Goal: Check status: Check status

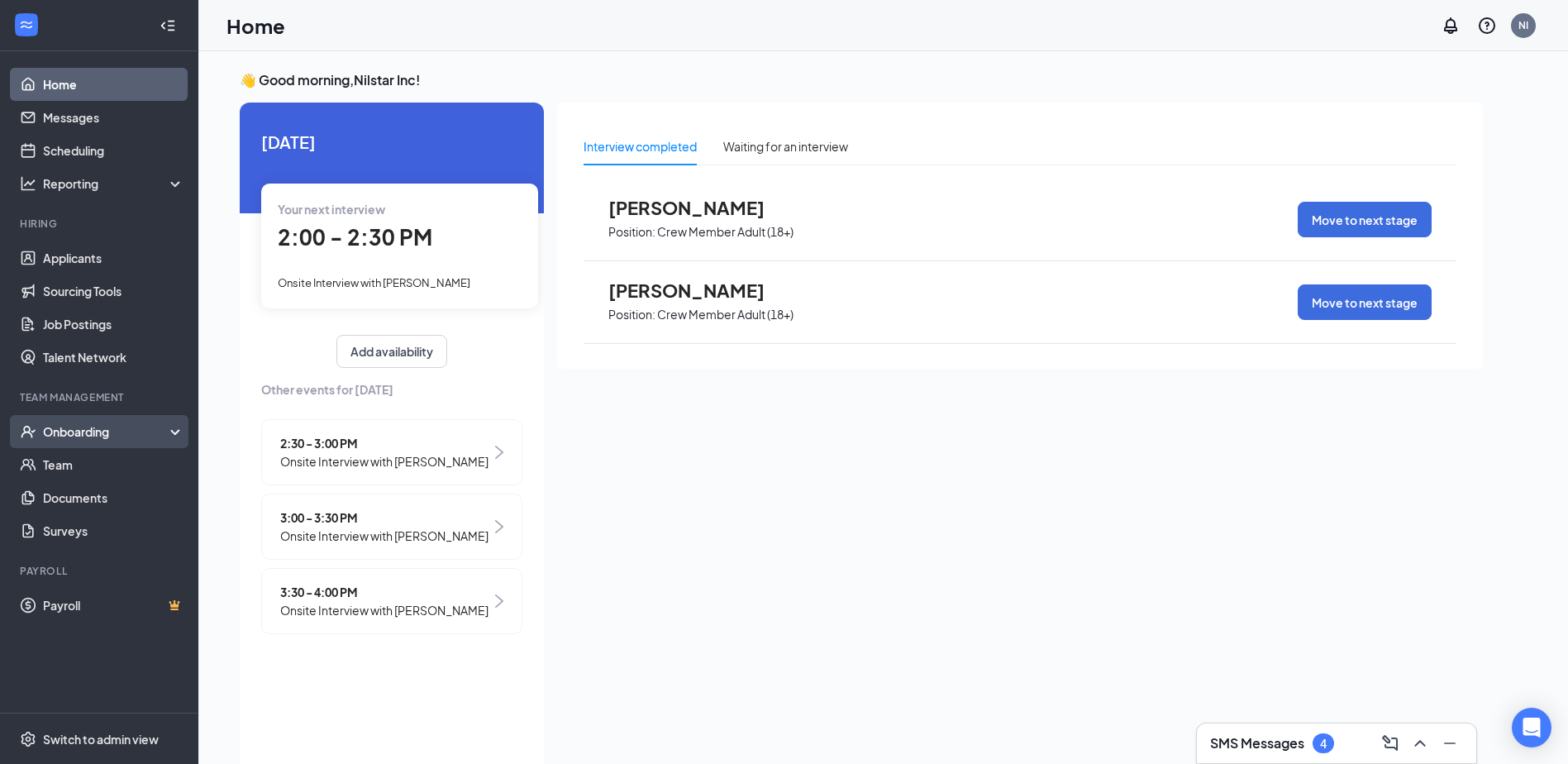
click at [51, 434] on div "Onboarding" at bounding box center [106, 431] width 127 height 17
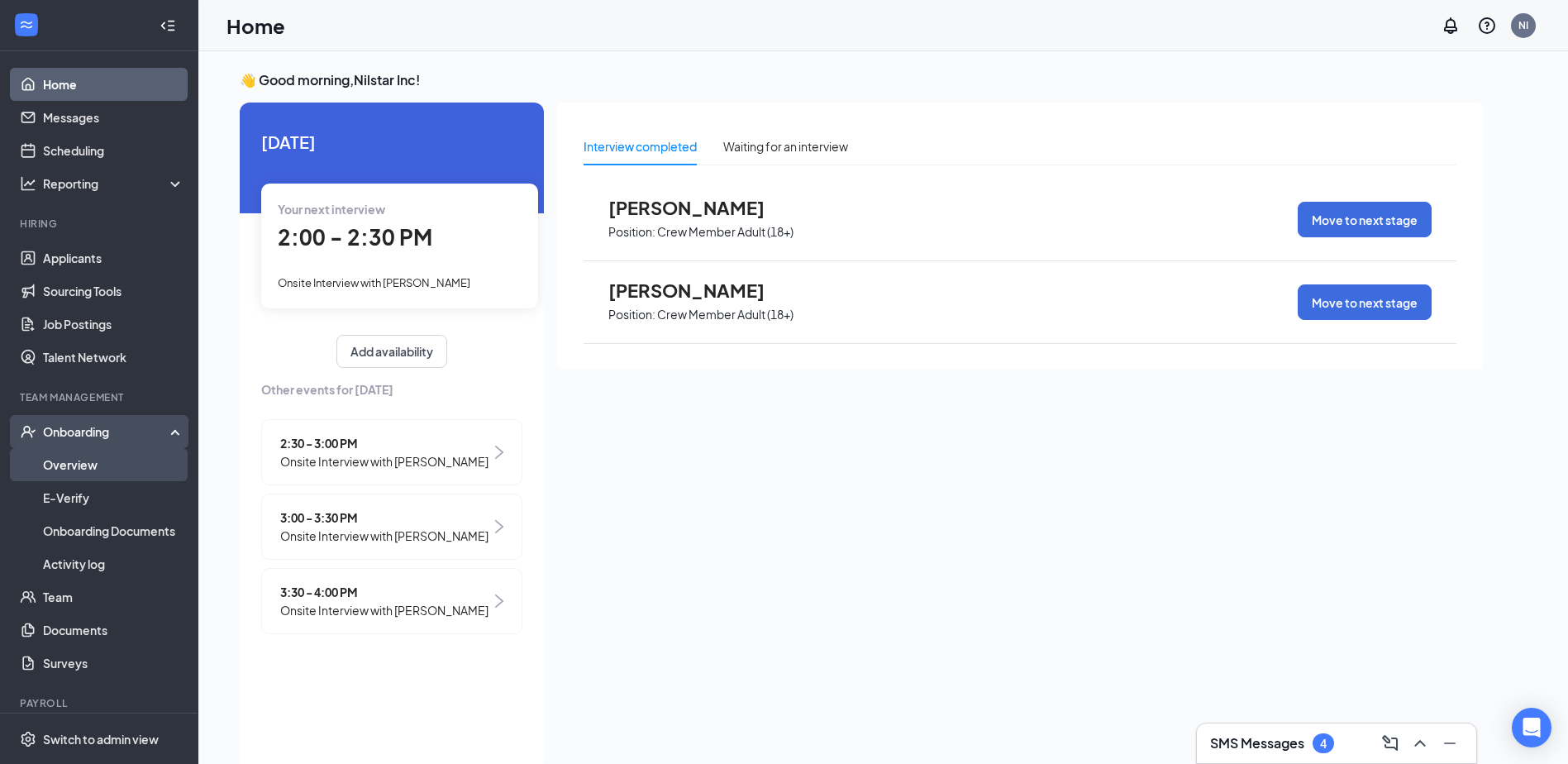
click at [67, 468] on link "Overview" at bounding box center [113, 464] width 142 height 33
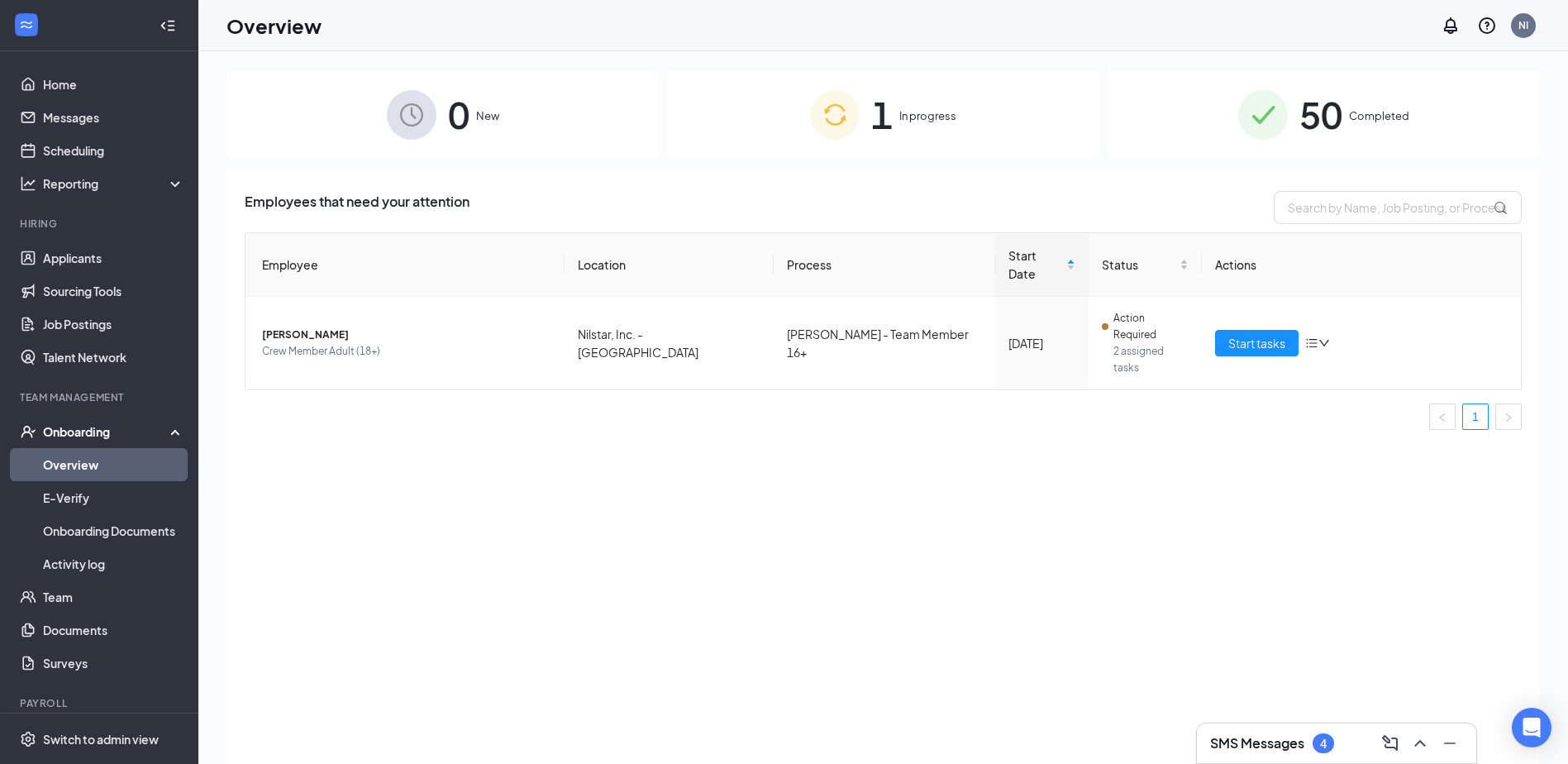
click at [1433, 125] on div "50 Completed" at bounding box center [1324, 114] width 432 height 86
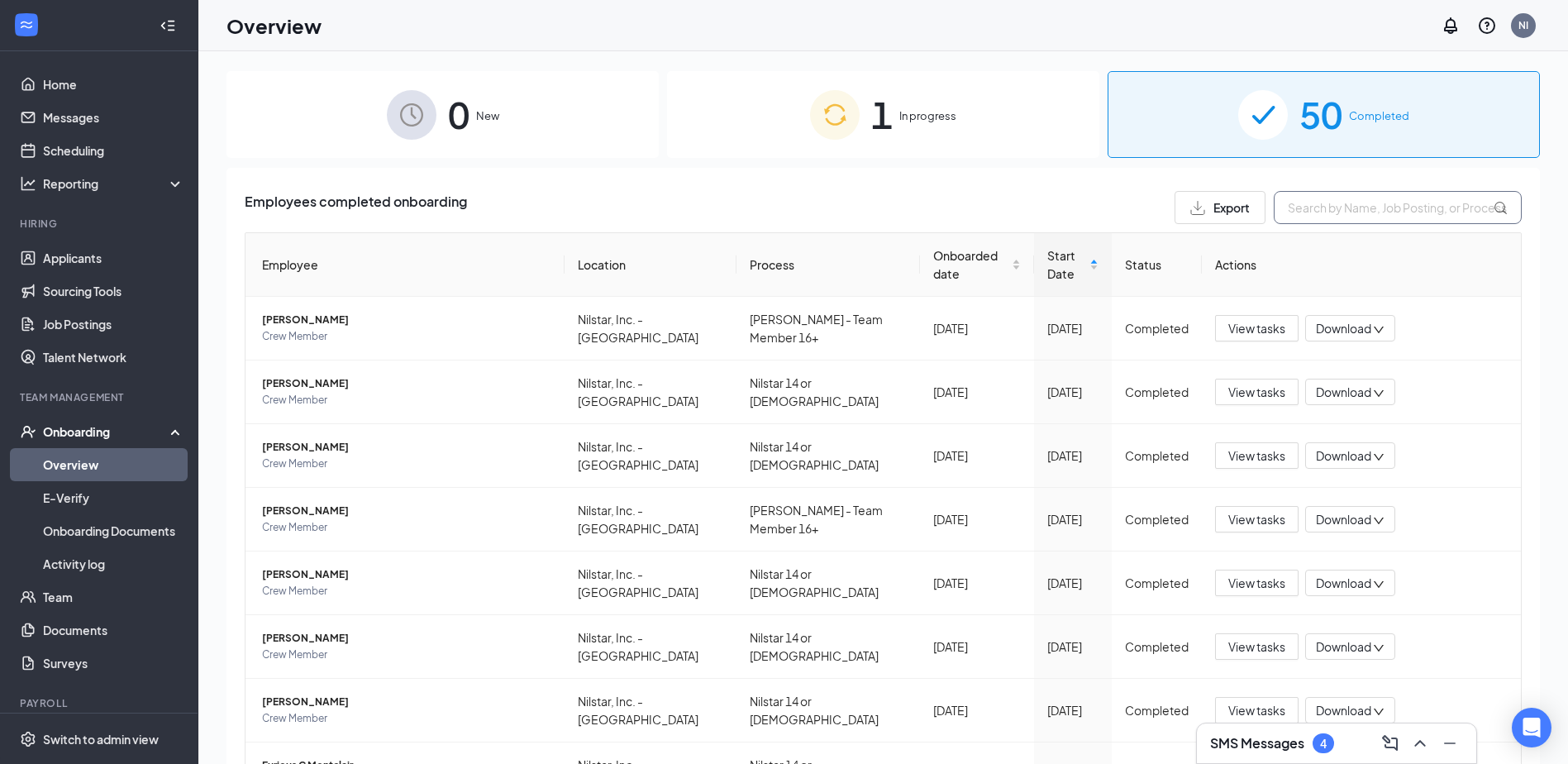
click at [1372, 203] on input "text" at bounding box center [1398, 207] width 248 height 33
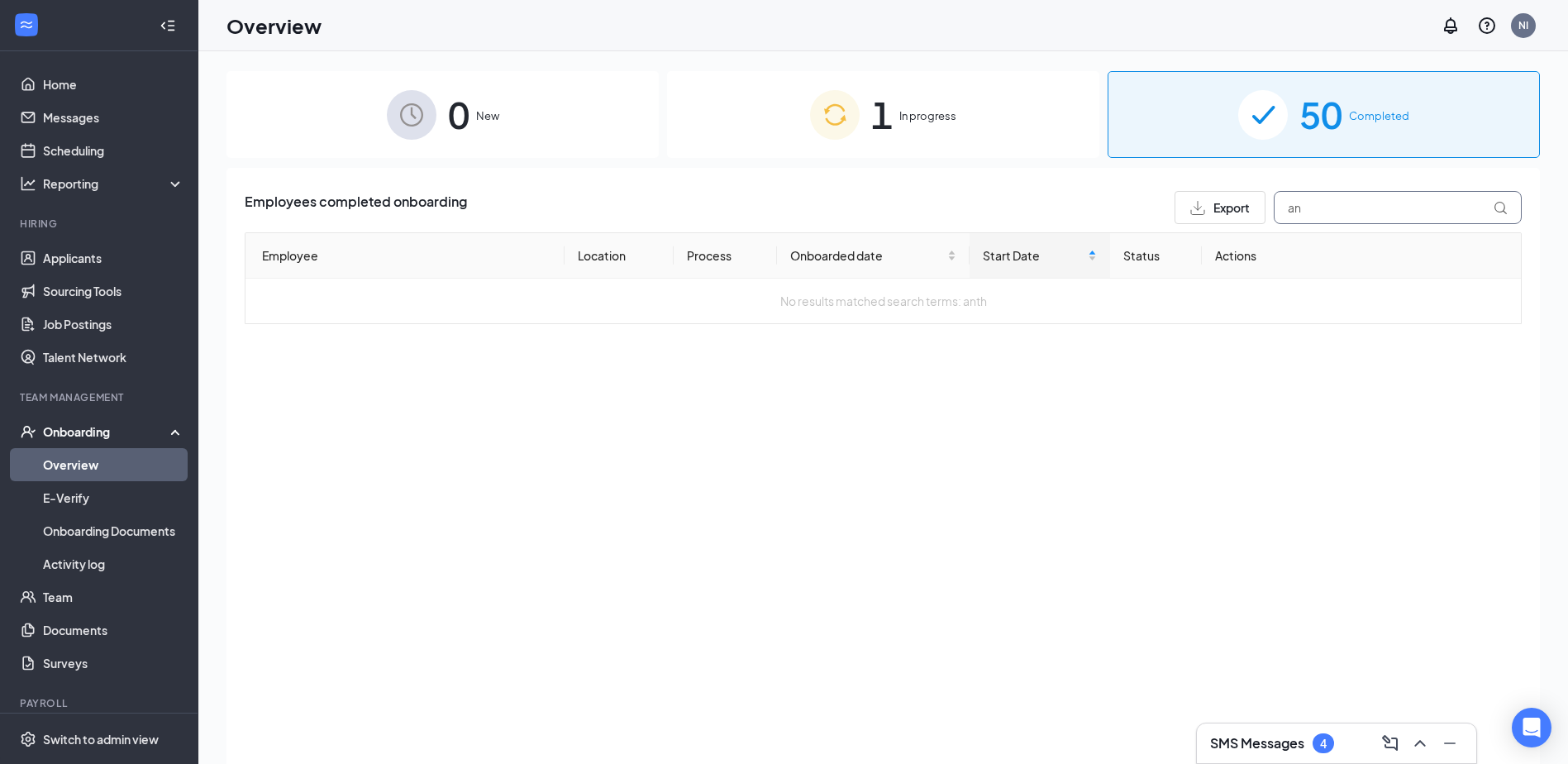
type input "a"
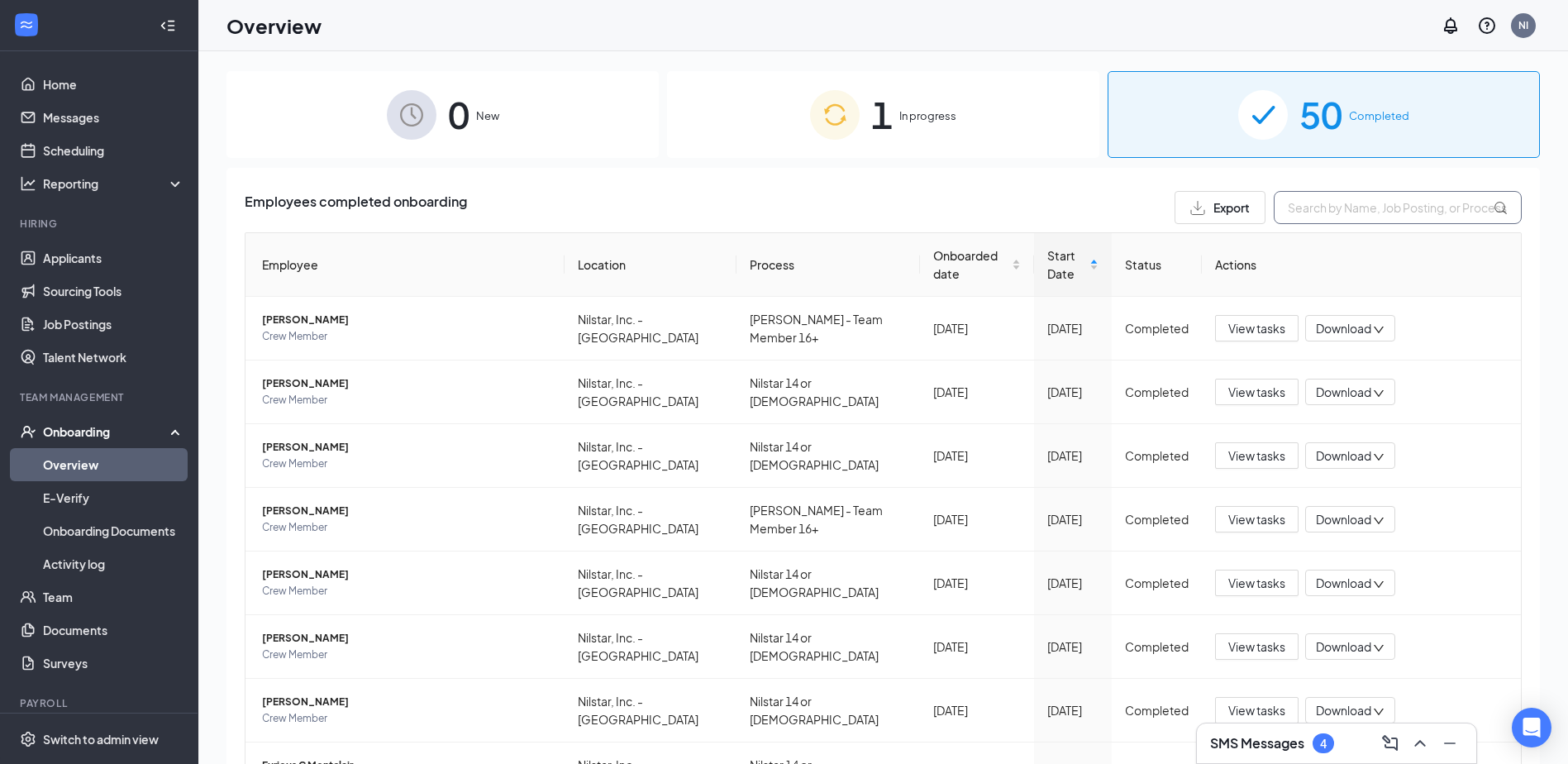
drag, startPoint x: 1346, startPoint y: 224, endPoint x: 1334, endPoint y: 207, distance: 20.8
click at [1344, 223] on div "Employees completed onboarding Export Employee Location Process Onboarded date …" at bounding box center [883, 588] width 1277 height 795
click at [1330, 196] on input "text" at bounding box center [1398, 207] width 248 height 33
type input "west"
